Goal: Task Accomplishment & Management: Use online tool/utility

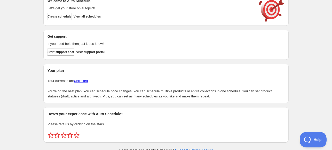
scroll to position [22, 0]
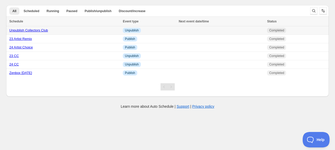
click at [40, 31] on link "Unpublish Collectors Club" at bounding box center [28, 30] width 39 height 4
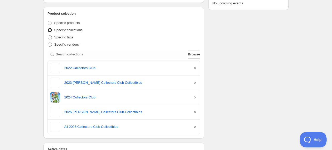
scroll to position [103, 0]
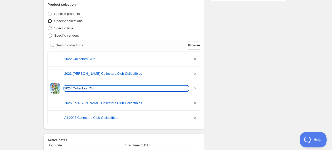
drag, startPoint x: 83, startPoint y: 59, endPoint x: 72, endPoint y: 88, distance: 30.8
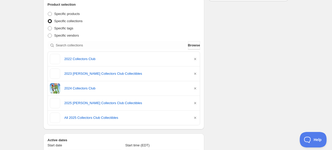
click at [229, 36] on div "Schedule name Unpublish Collectors Club Your customers won't see this Action Ac…" at bounding box center [164, 136] width 250 height 449
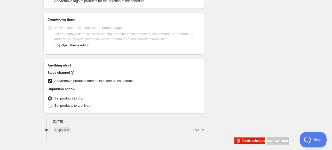
scroll to position [324, 0]
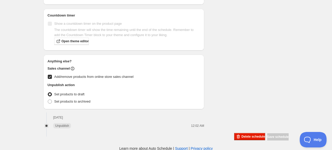
click at [60, 93] on span "Set products to draft" at bounding box center [69, 95] width 30 height 4
click at [48, 93] on input "Set products to draft" at bounding box center [48, 93] width 0 height 0
click at [84, 93] on span "Set products to draft" at bounding box center [69, 95] width 30 height 4
click at [48, 93] on input "Set products to draft" at bounding box center [48, 93] width 0 height 0
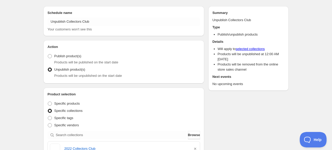
scroll to position [0, 0]
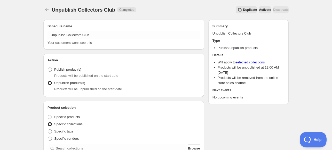
click at [251, 84] on li "Products will be removed from the online store sales channel" at bounding box center [251, 80] width 67 height 10
